Goal: Task Accomplishment & Management: Use online tool/utility

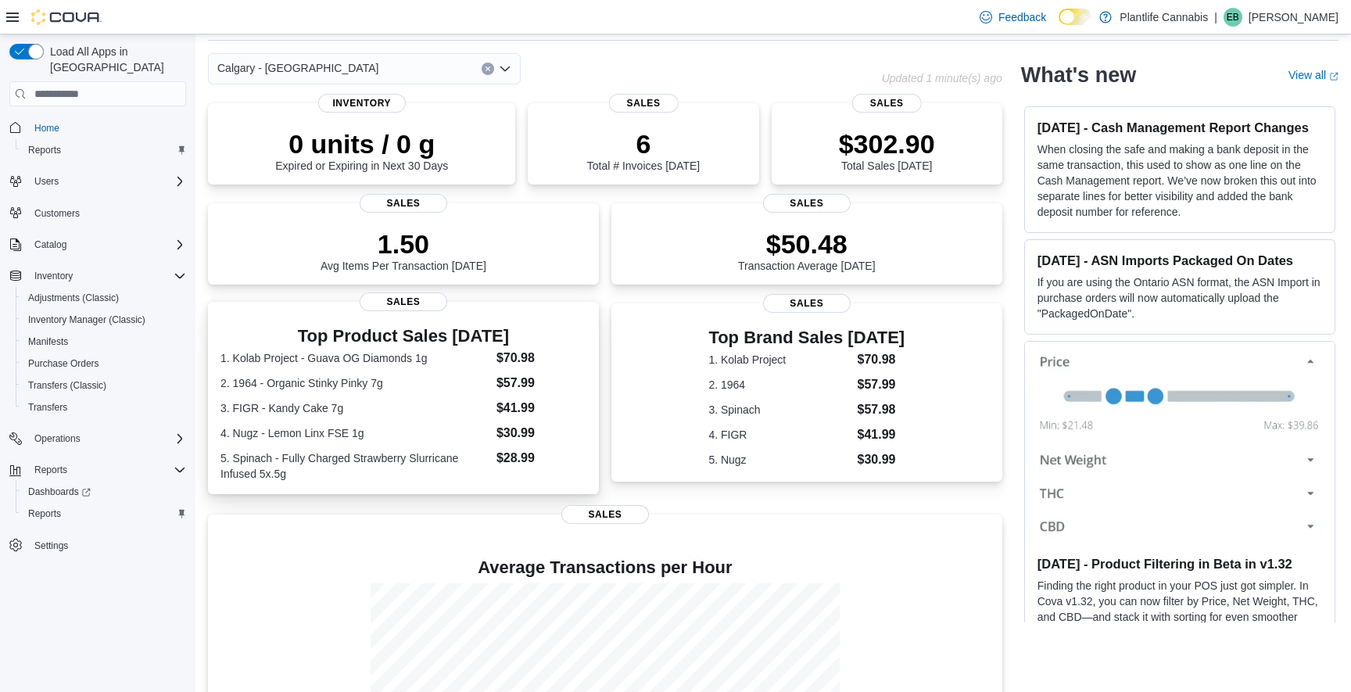
scroll to position [209, 0]
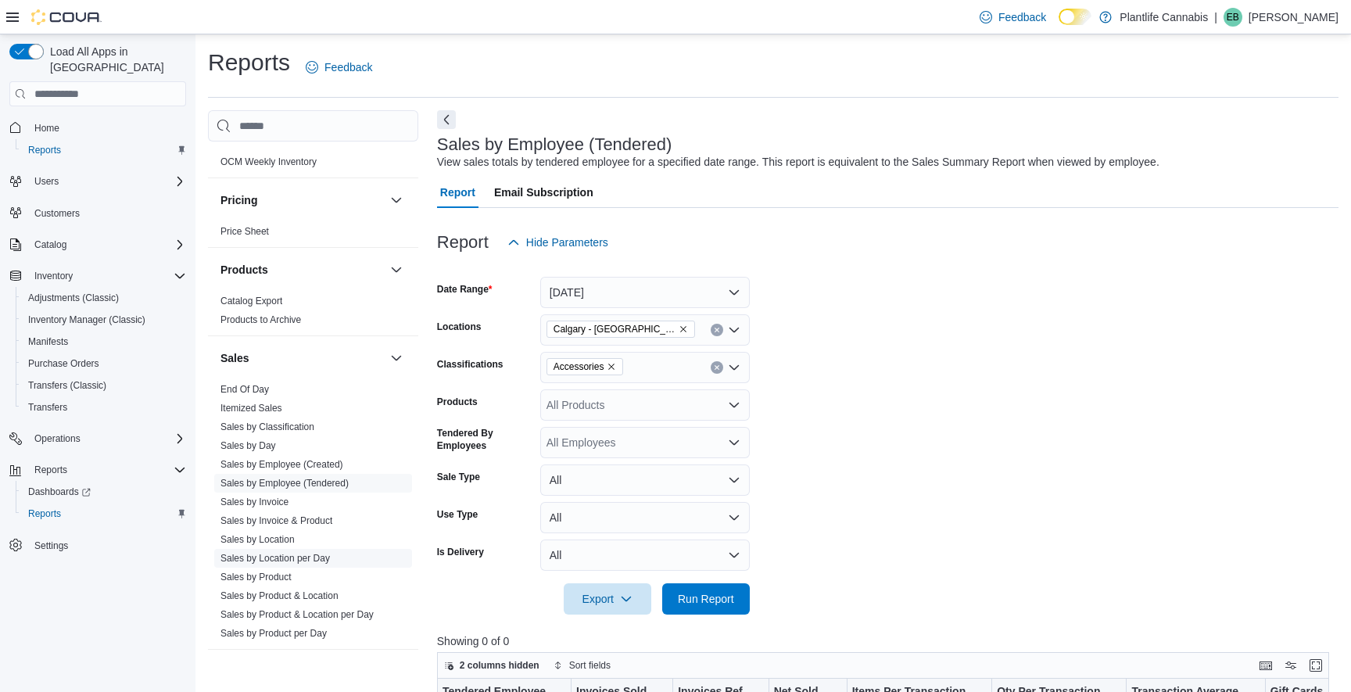
scroll to position [749, 0]
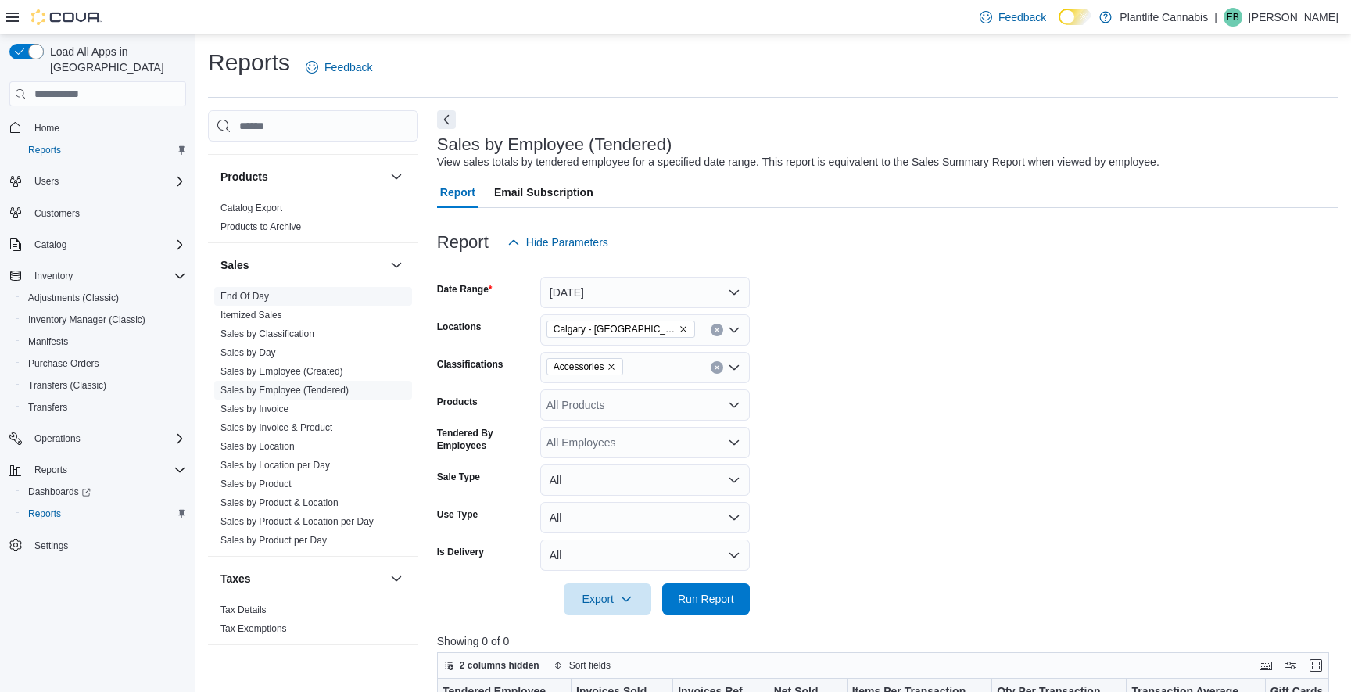
click at [237, 287] on span "End Of Day" at bounding box center [313, 296] width 198 height 19
click at [245, 292] on link "End Of Day" at bounding box center [244, 296] width 48 height 11
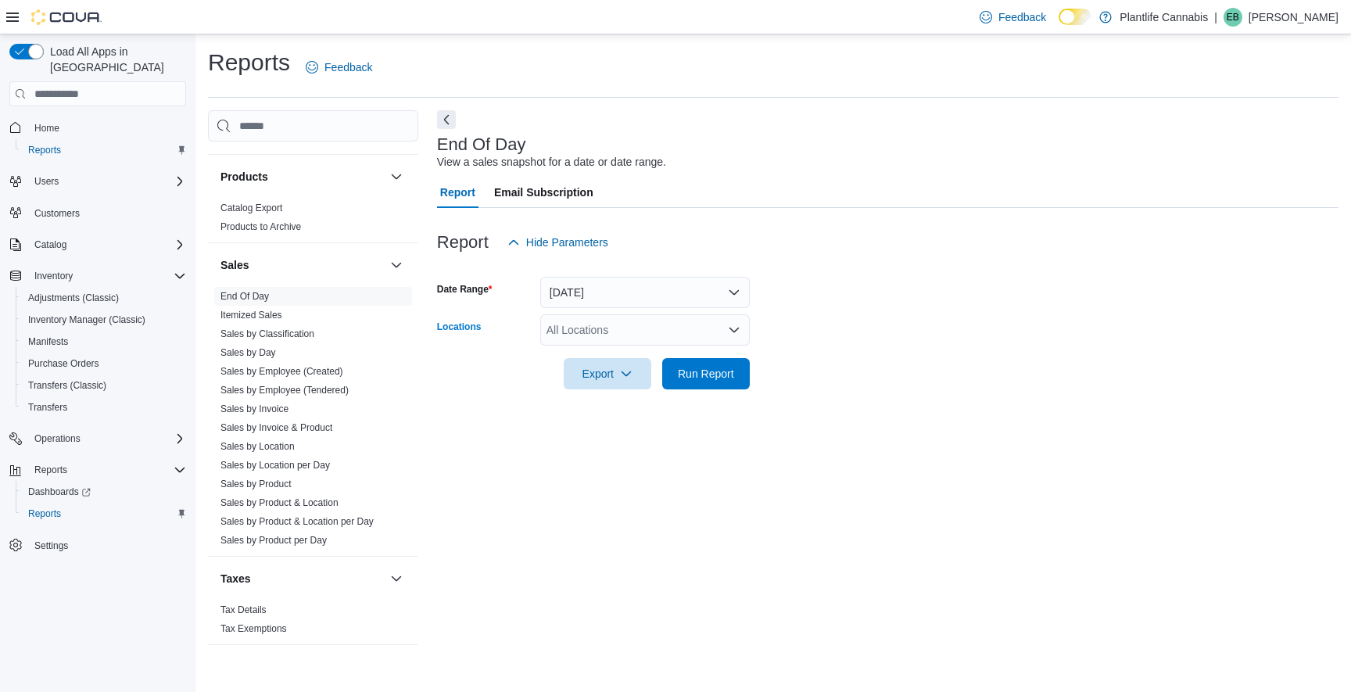
click at [626, 328] on div "All Locations" at bounding box center [644, 329] width 209 height 31
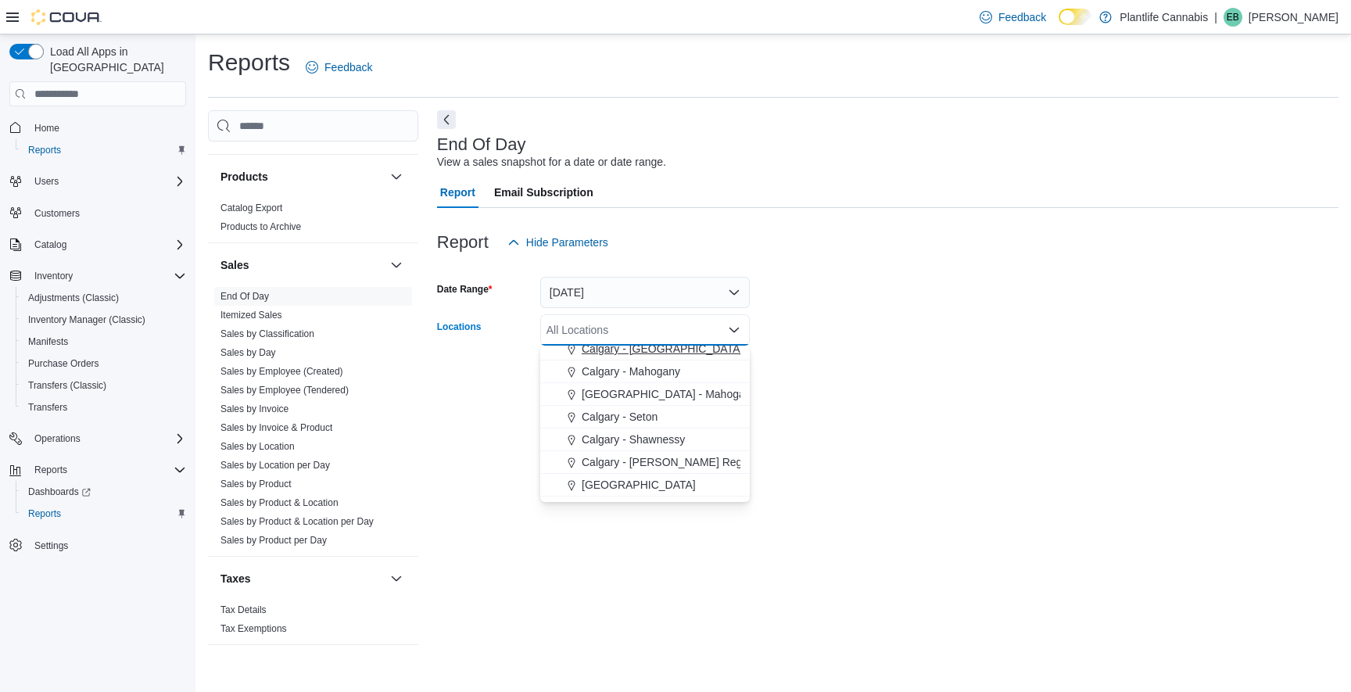
click at [671, 351] on span "Calgary - [GEOGRAPHIC_DATA]" at bounding box center [662, 349] width 161 height 16
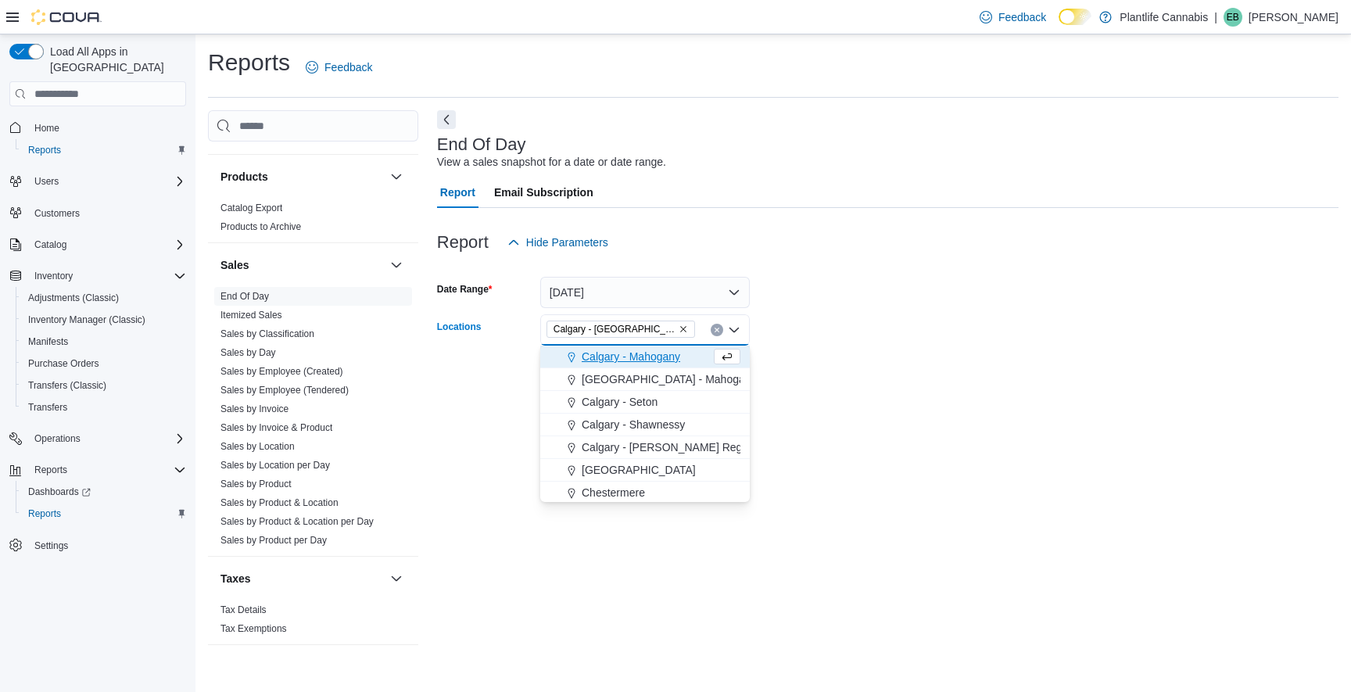
click at [776, 335] on form "Date Range Today Locations Calgary - Harvest Hills Combo box. Selected. Calgary…" at bounding box center [887, 323] width 901 height 131
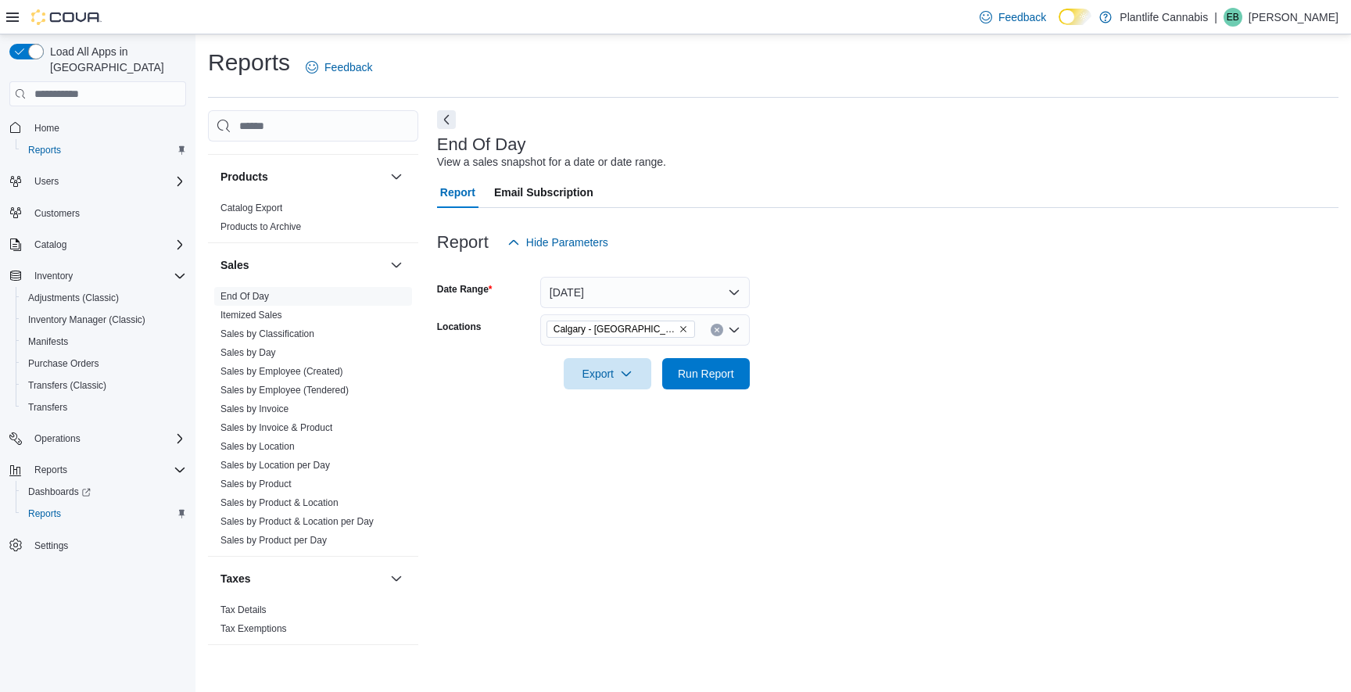
click at [697, 392] on div at bounding box center [887, 398] width 901 height 19
click at [705, 384] on span "Run Report" at bounding box center [705, 372] width 69 height 31
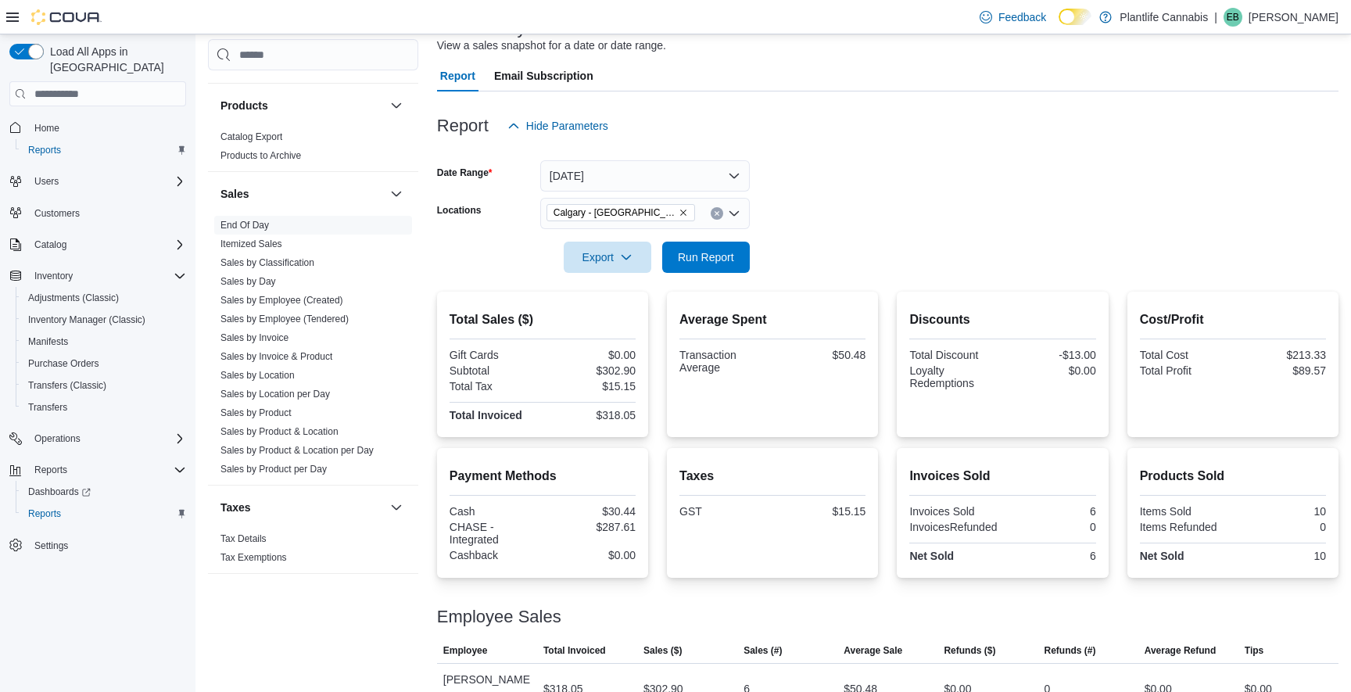
scroll to position [133, 0]
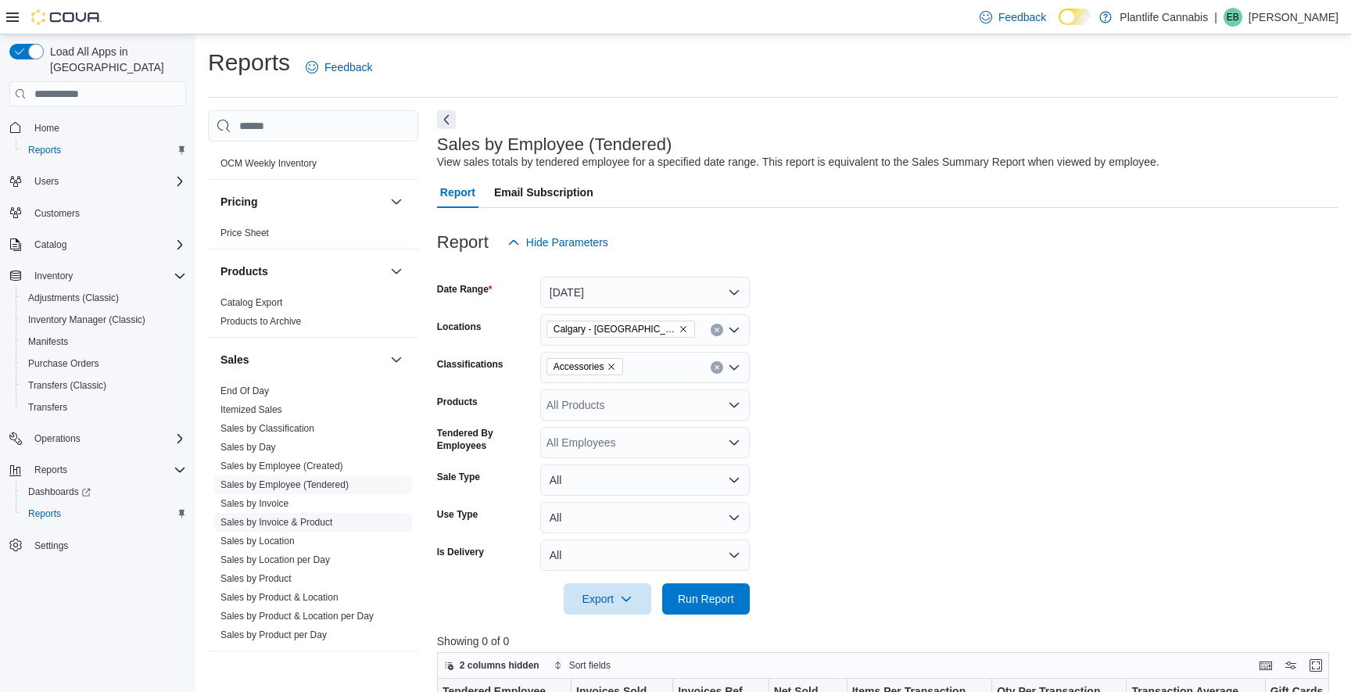
scroll to position [749, 0]
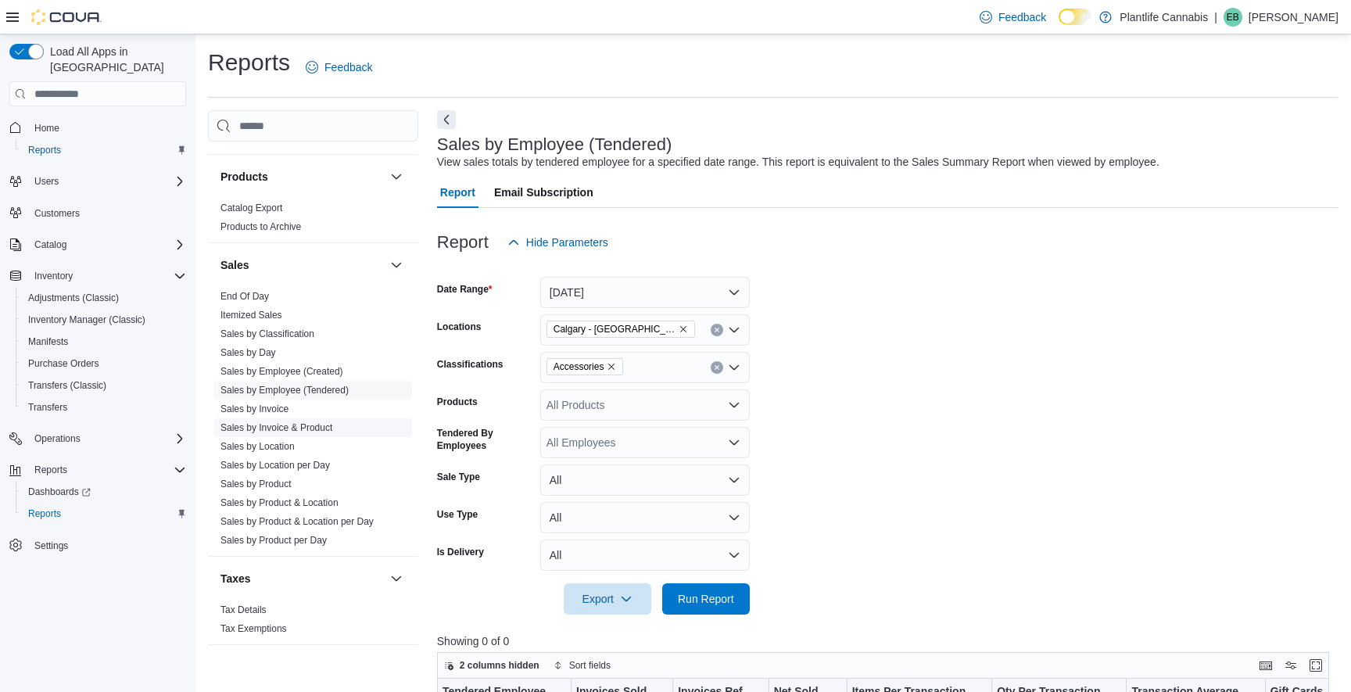
click at [317, 422] on link "Sales by Invoice & Product" at bounding box center [276, 427] width 112 height 11
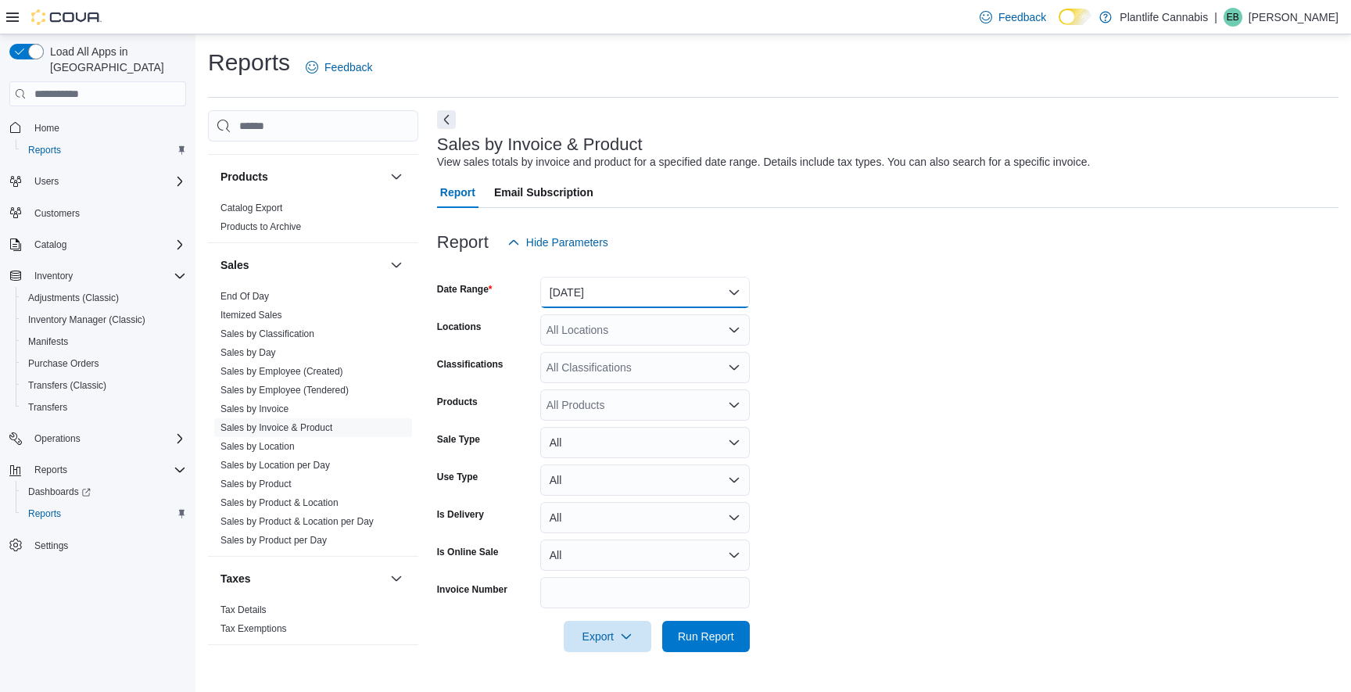
drag, startPoint x: 633, startPoint y: 292, endPoint x: 625, endPoint y: 304, distance: 15.2
click at [633, 292] on button "[DATE]" at bounding box center [644, 292] width 209 height 31
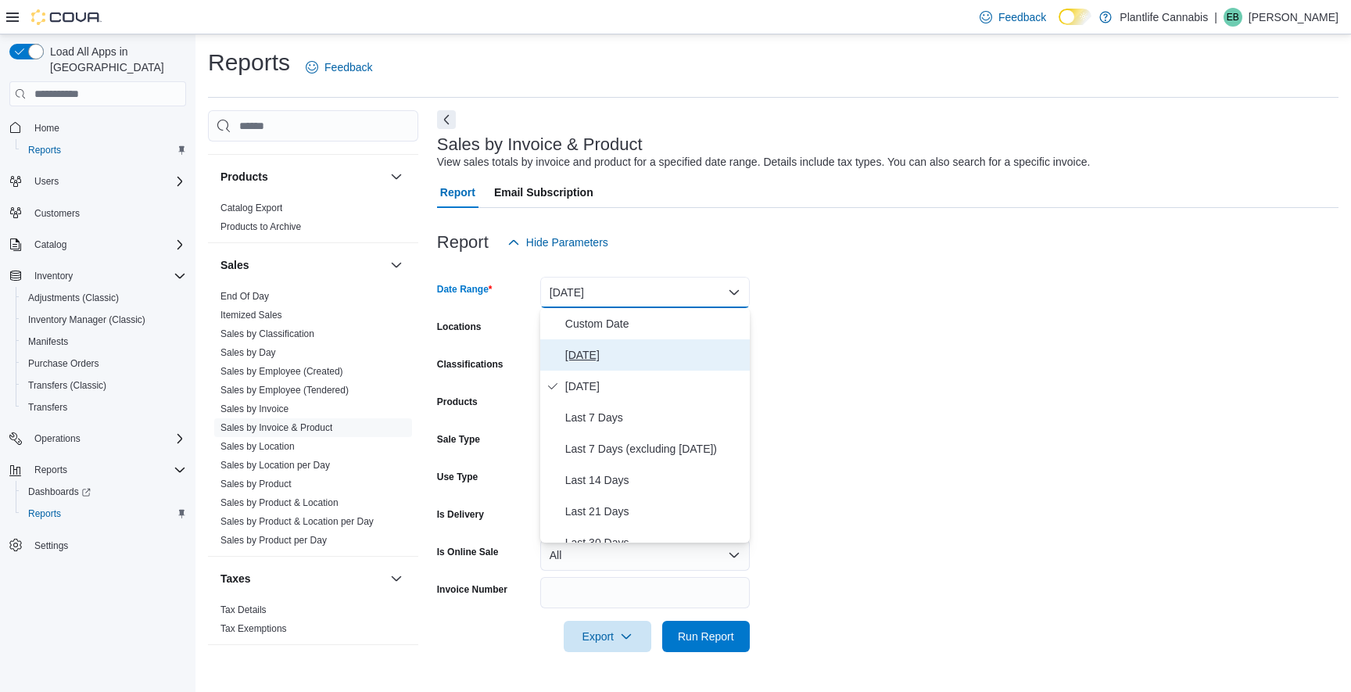
click at [618, 346] on span "[DATE]" at bounding box center [654, 355] width 178 height 19
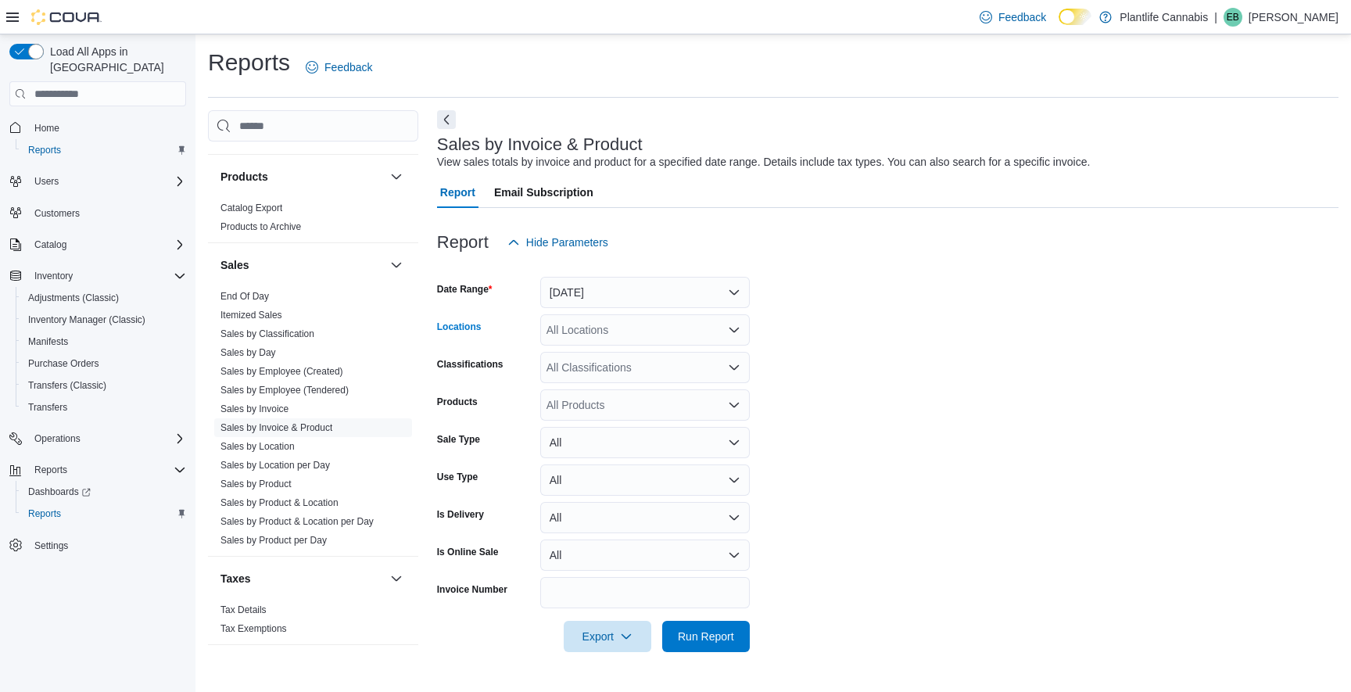
click at [623, 336] on div "All Locations" at bounding box center [644, 329] width 209 height 31
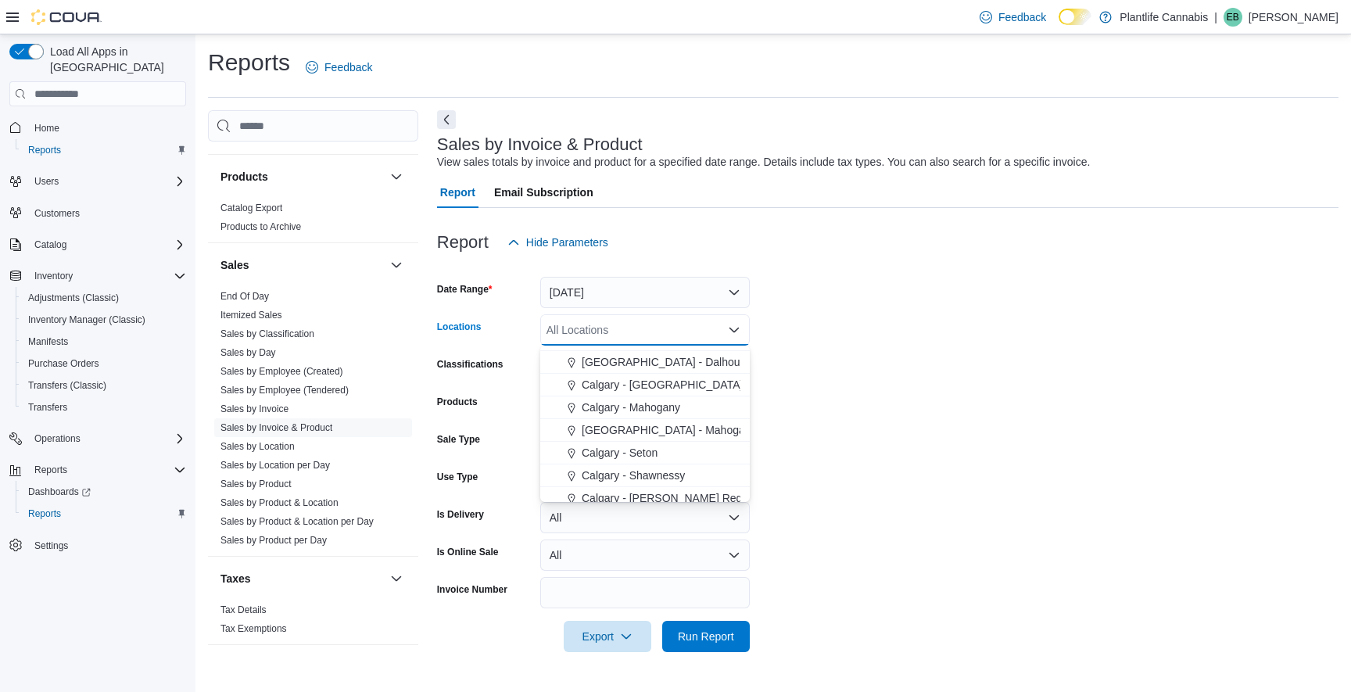
scroll to position [795, 0]
drag, startPoint x: 680, startPoint y: 383, endPoint x: 747, endPoint y: 395, distance: 67.5
click at [680, 383] on span "Calgary - [GEOGRAPHIC_DATA]" at bounding box center [662, 378] width 161 height 16
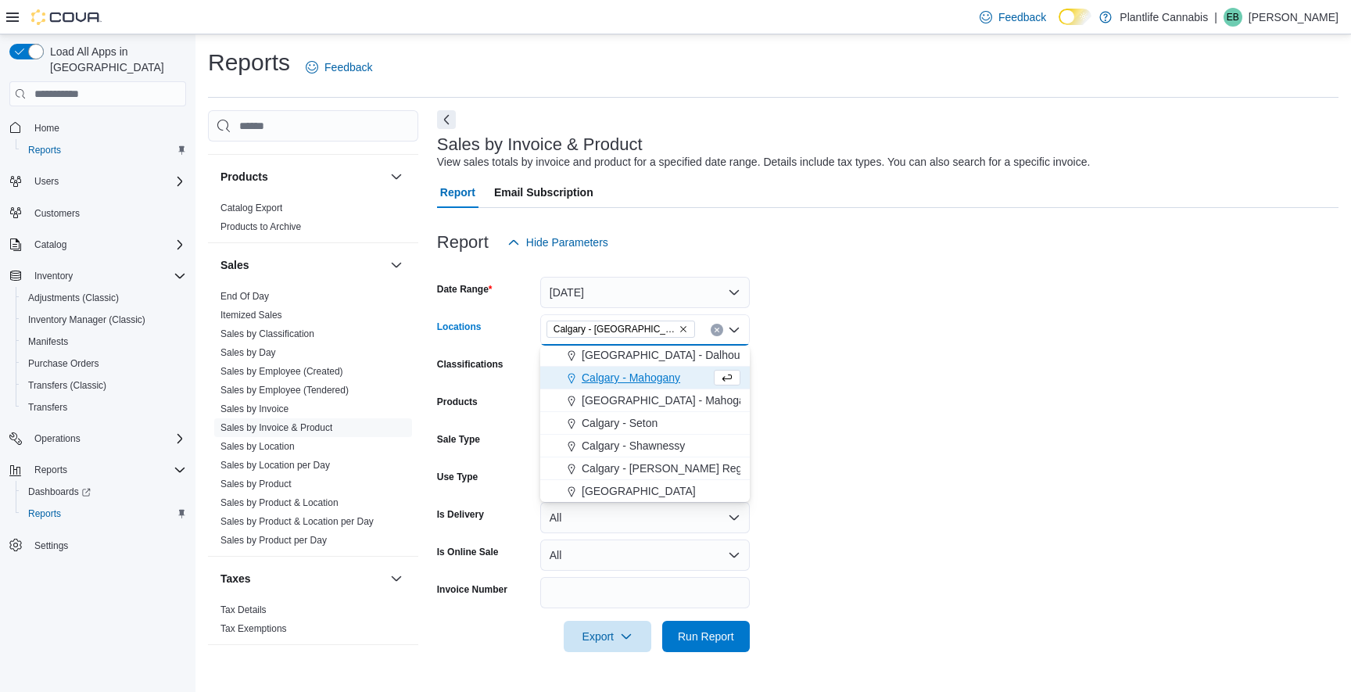
click at [820, 403] on form "Date Range [DATE] Locations [GEOGRAPHIC_DATA] - [GEOGRAPHIC_DATA] Combo box. Se…" at bounding box center [887, 455] width 901 height 394
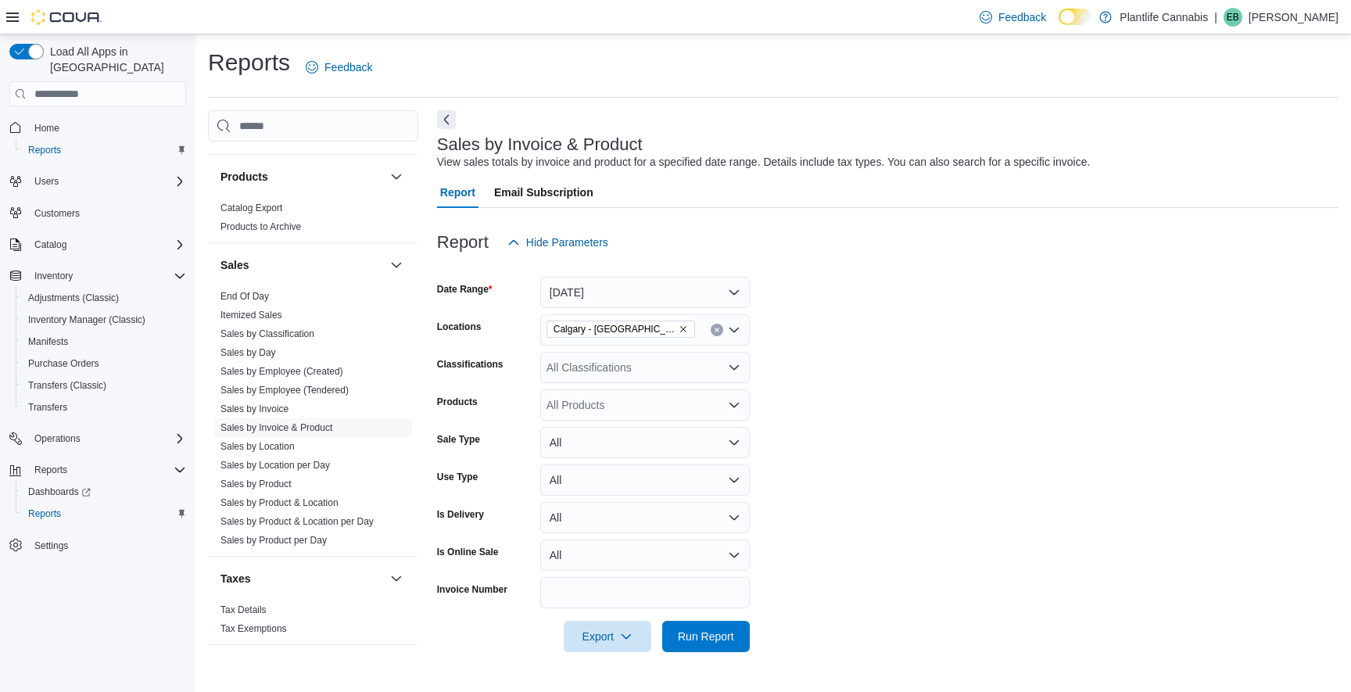
click at [700, 614] on div at bounding box center [887, 614] width 901 height 13
click at [707, 632] on span "Run Report" at bounding box center [706, 636] width 56 height 16
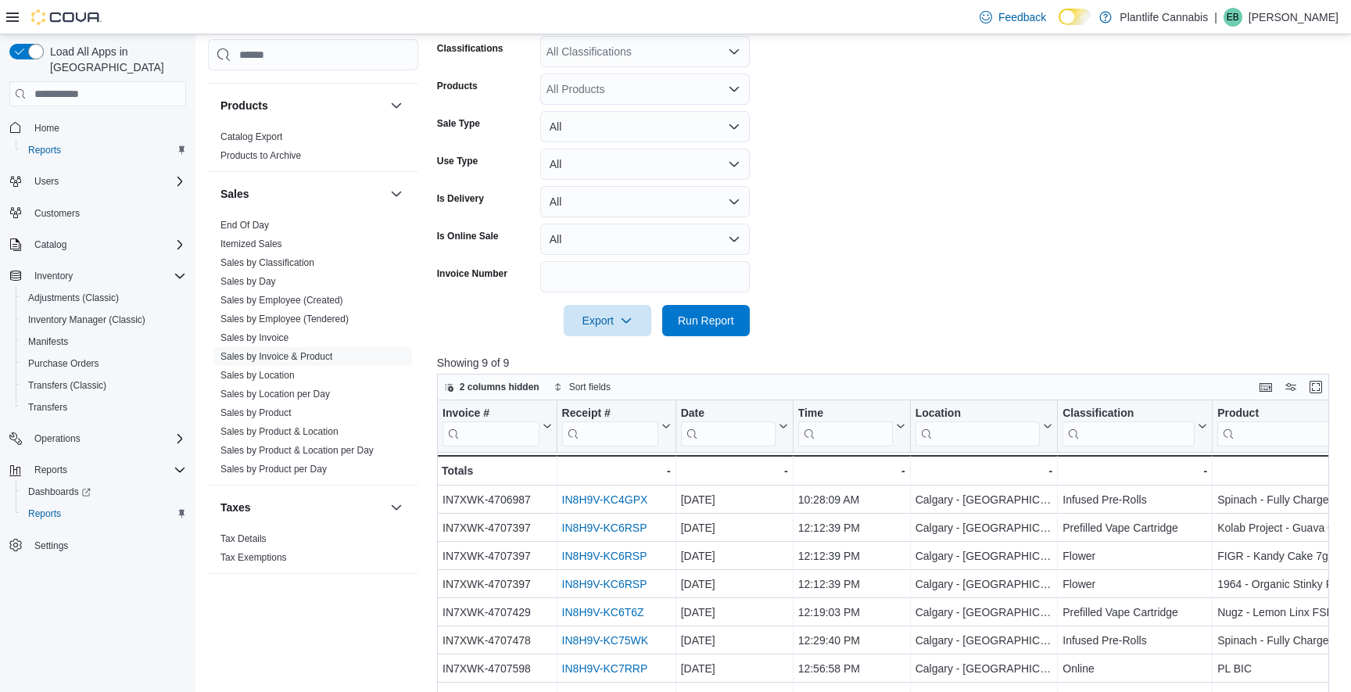
scroll to position [314, 0]
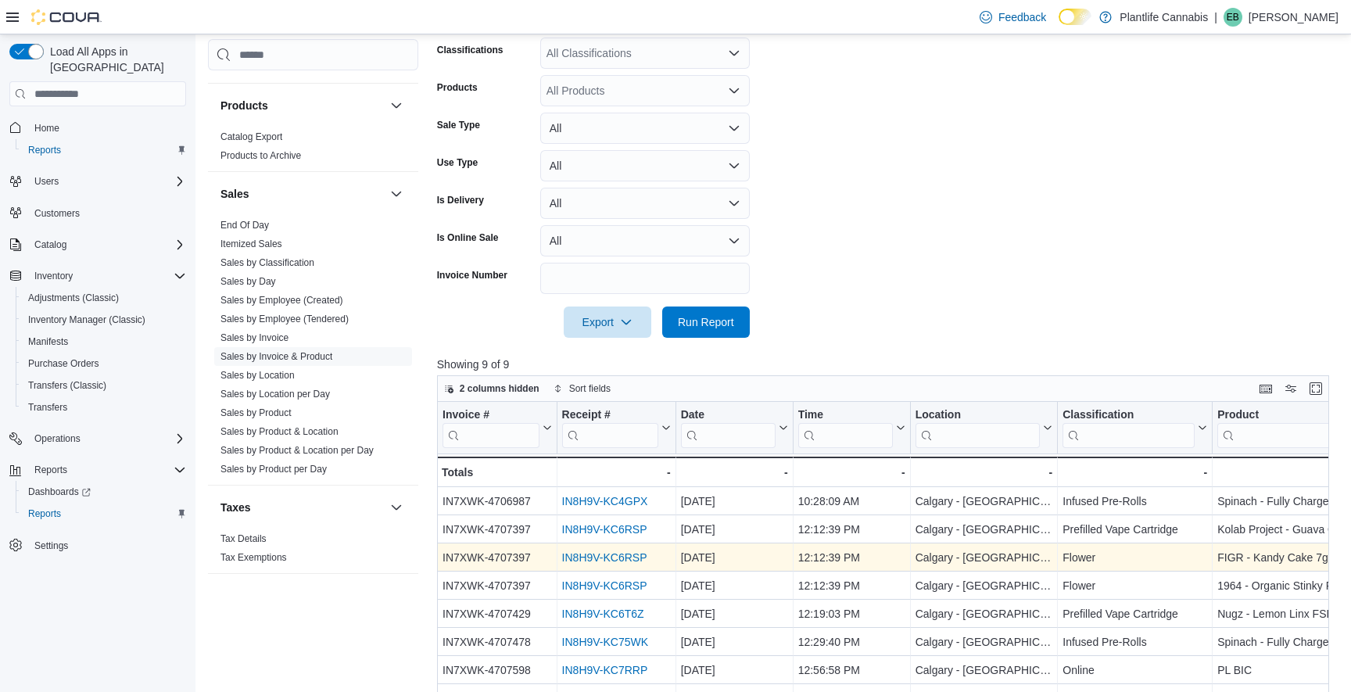
click at [595, 558] on link "IN8H9V-KC6RSP" at bounding box center [603, 557] width 85 height 13
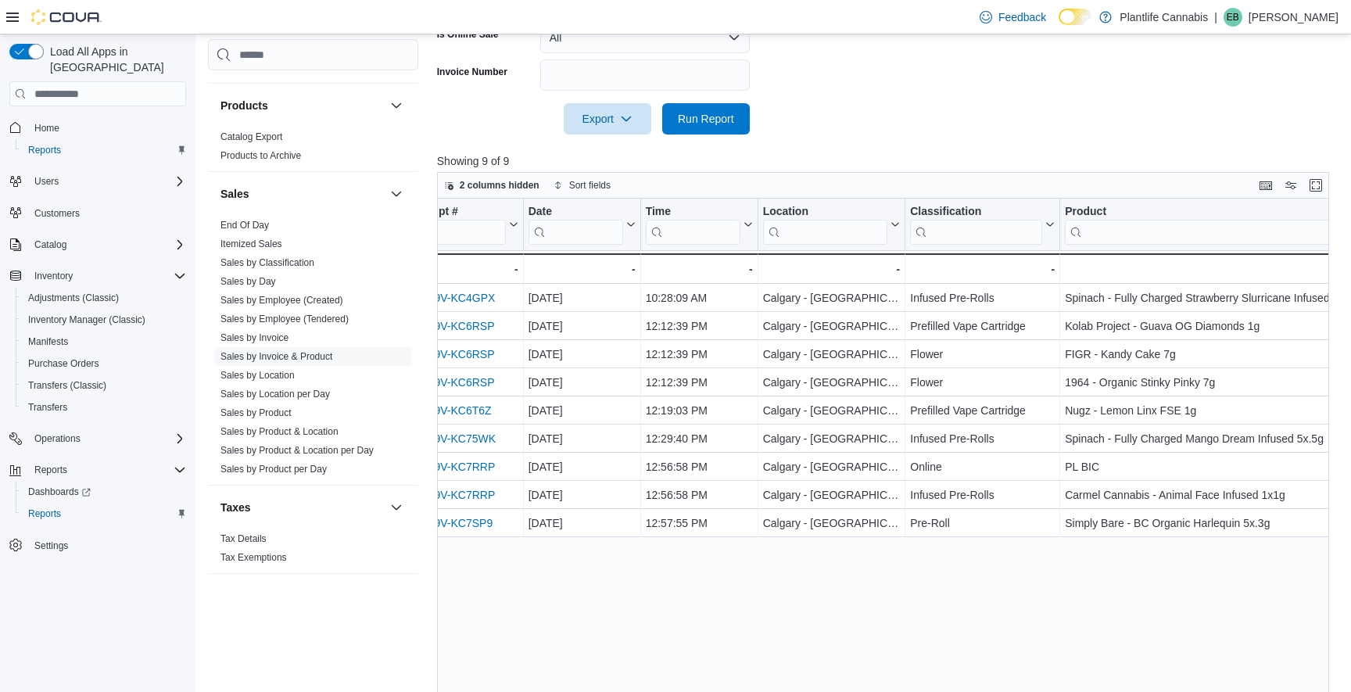
scroll to position [0, 157]
